Goal: Task Accomplishment & Management: Manage account settings

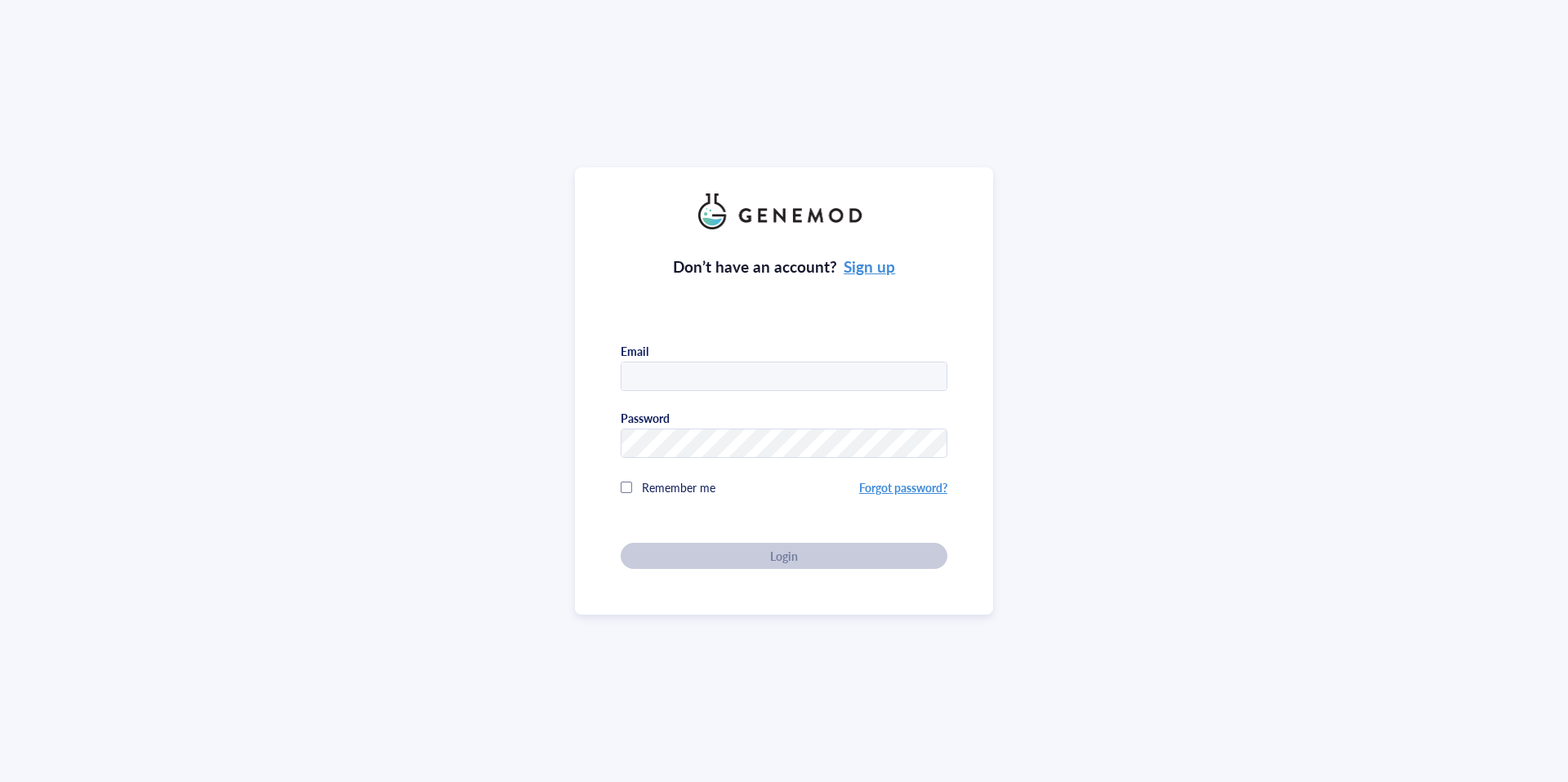
click at [670, 364] on input "text" at bounding box center [783, 377] width 325 height 29
type input "[EMAIL_ADDRESS][DOMAIN_NAME]"
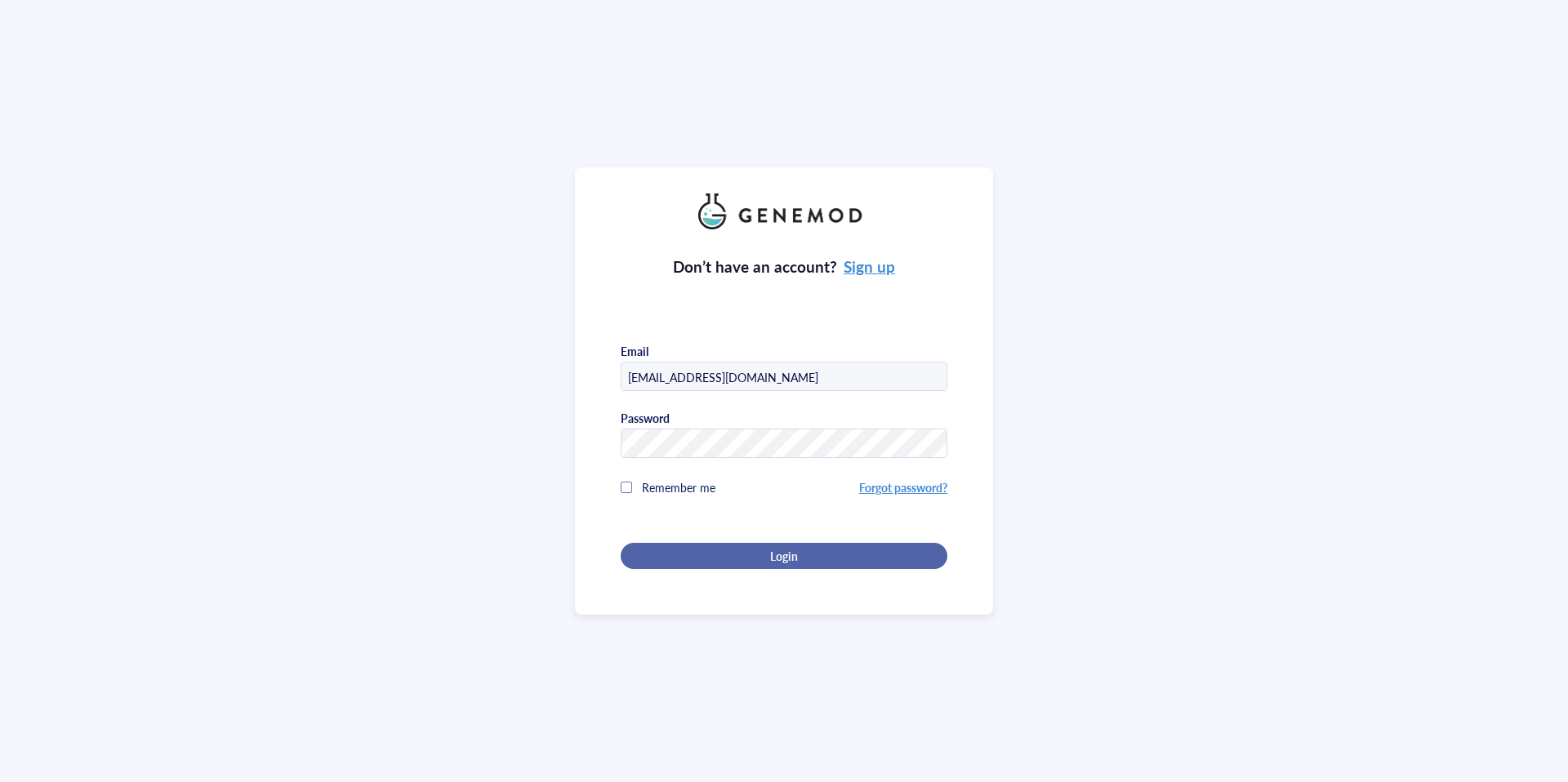
click at [791, 549] on span "Login" at bounding box center [783, 555] width 28 height 14
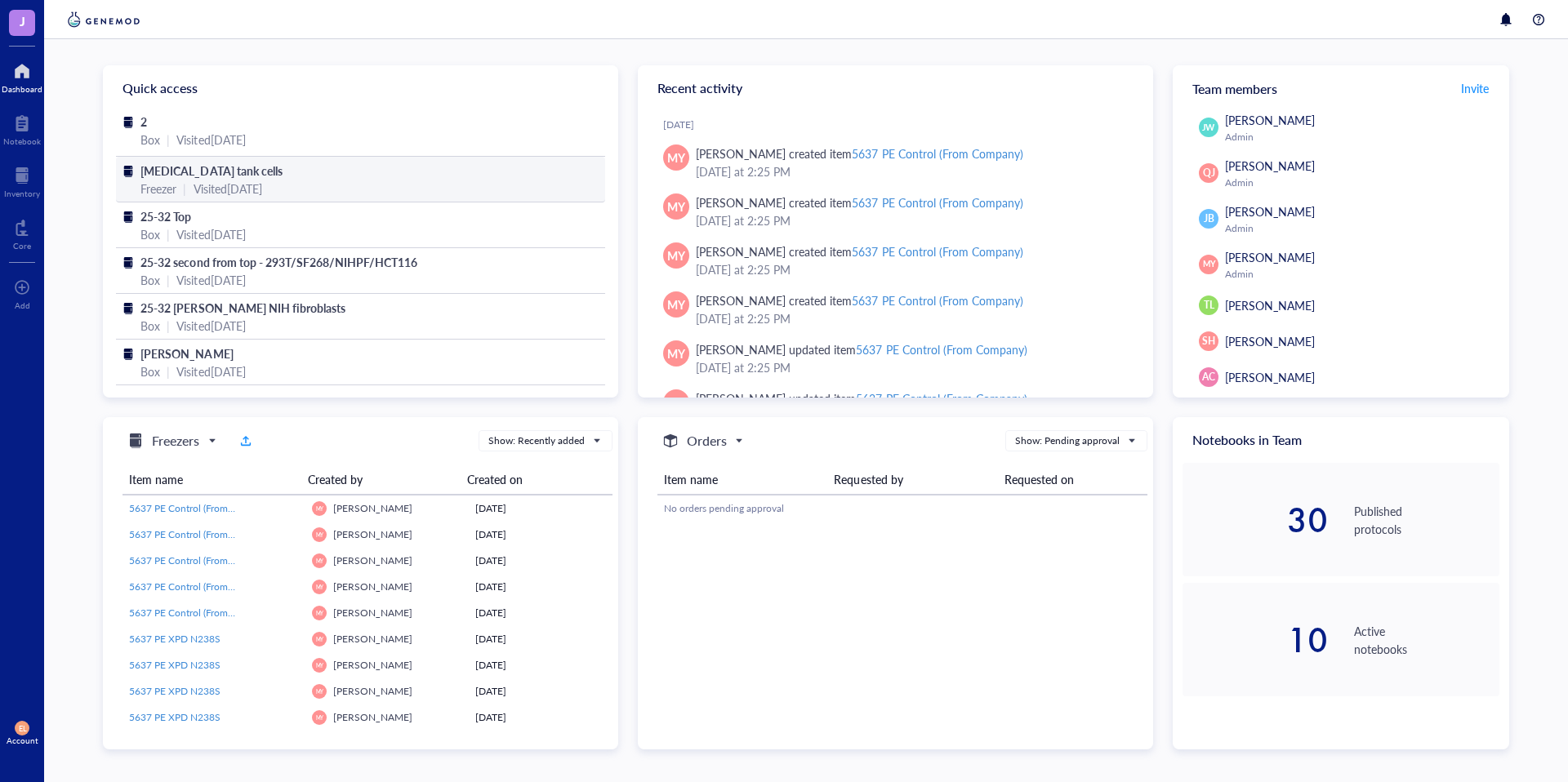
click at [251, 171] on span "[MEDICAL_DATA] tank cells" at bounding box center [211, 170] width 141 height 16
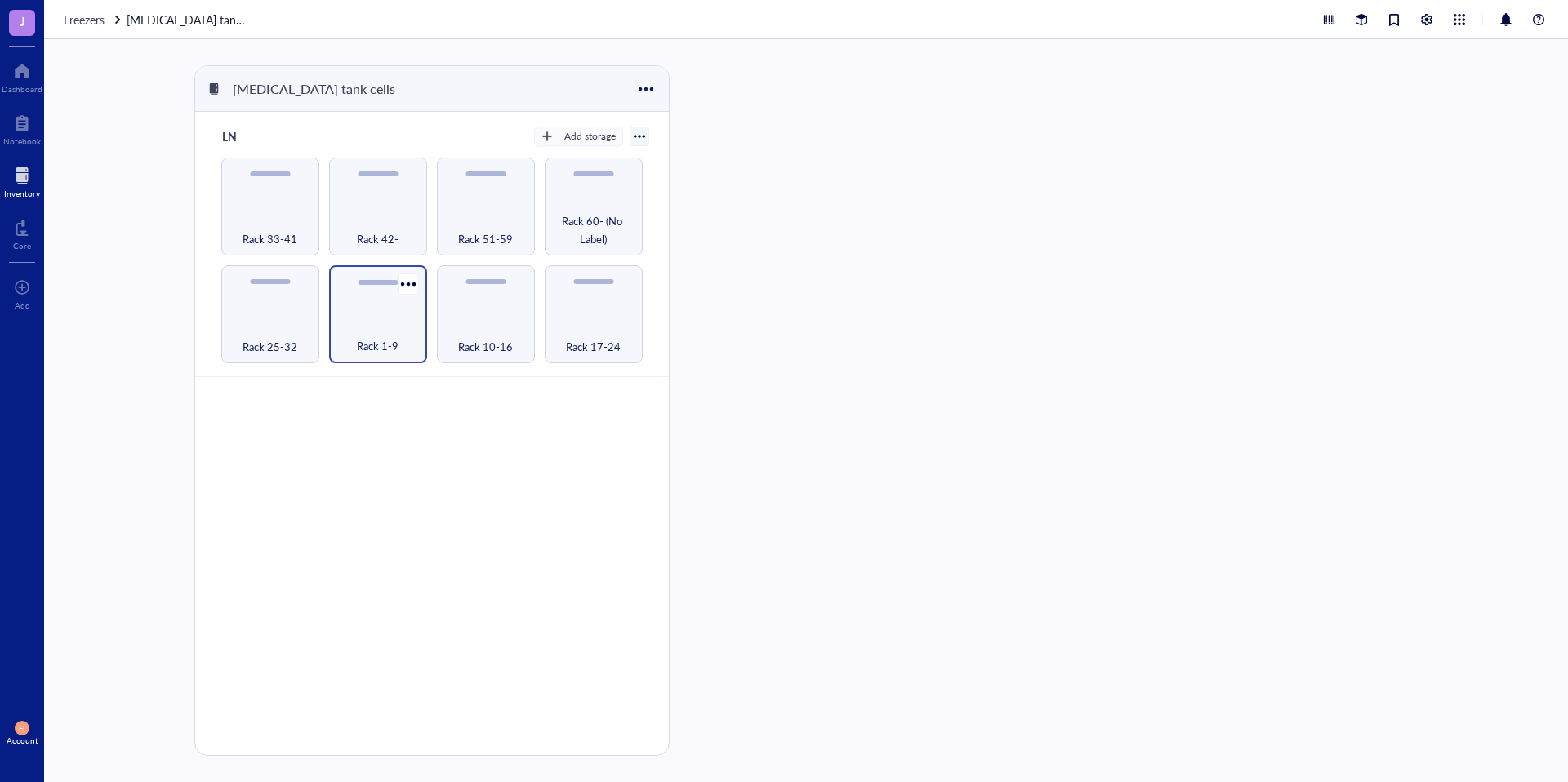
click at [392, 327] on div "Rack 1-9" at bounding box center [378, 337] width 82 height 36
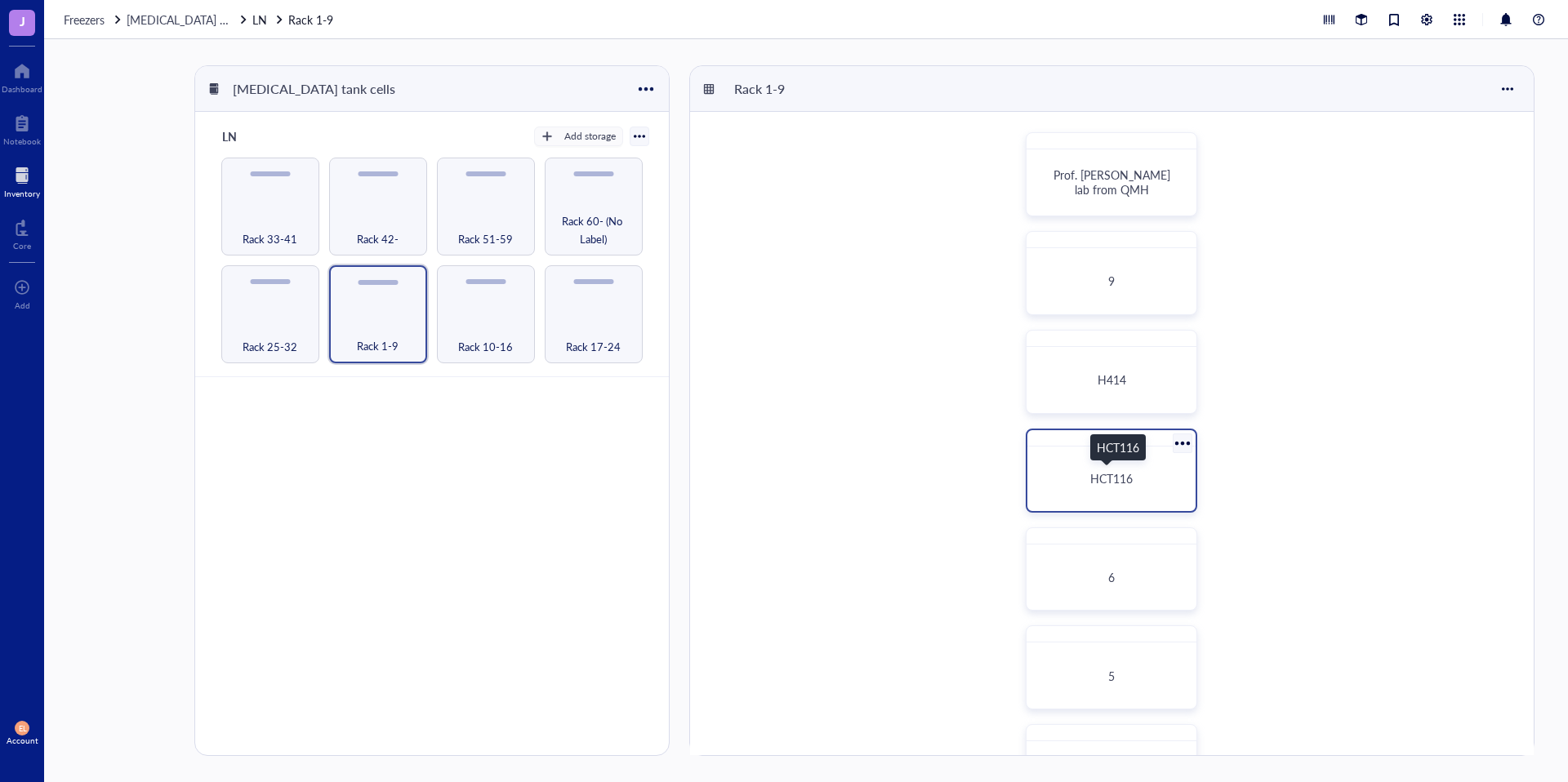
click at [1112, 472] on span "HCT116" at bounding box center [1111, 478] width 42 height 16
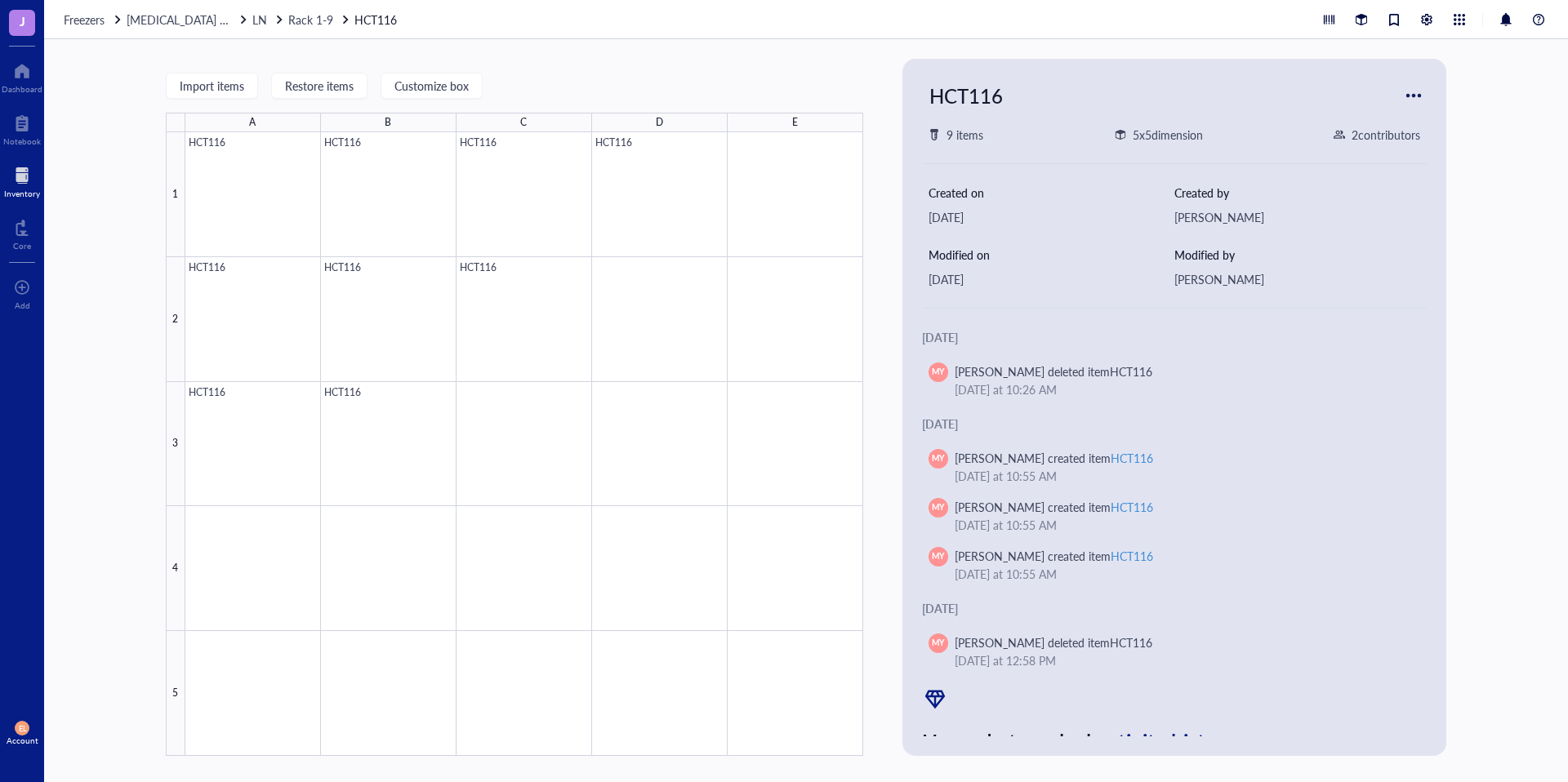
click at [669, 208] on div at bounding box center [524, 444] width 678 height 624
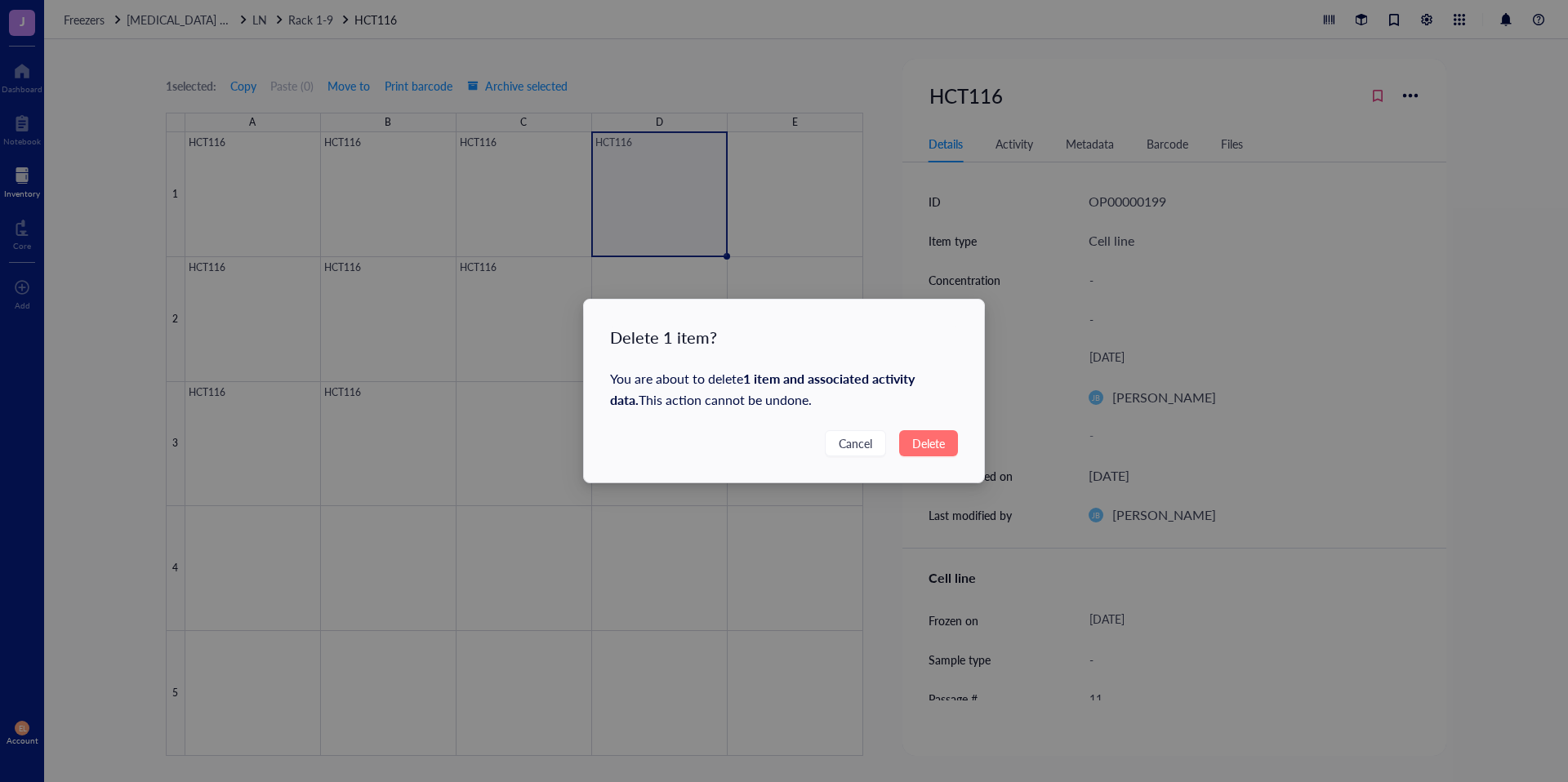
click at [938, 440] on span "Delete" at bounding box center [929, 443] width 33 height 18
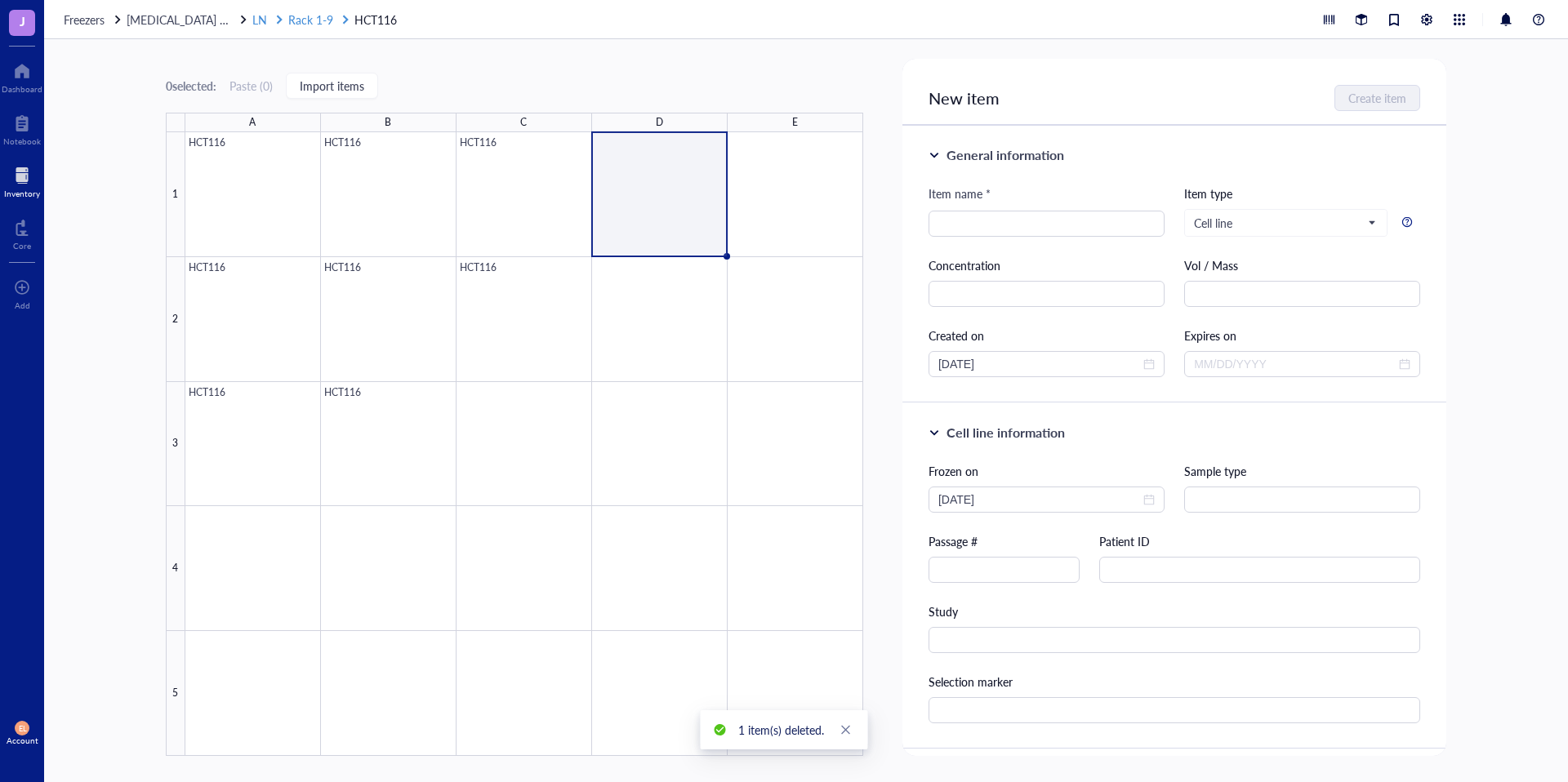
click at [313, 17] on span "Rack 1-9" at bounding box center [311, 19] width 45 height 16
